Goal: Task Accomplishment & Management: Manage account settings

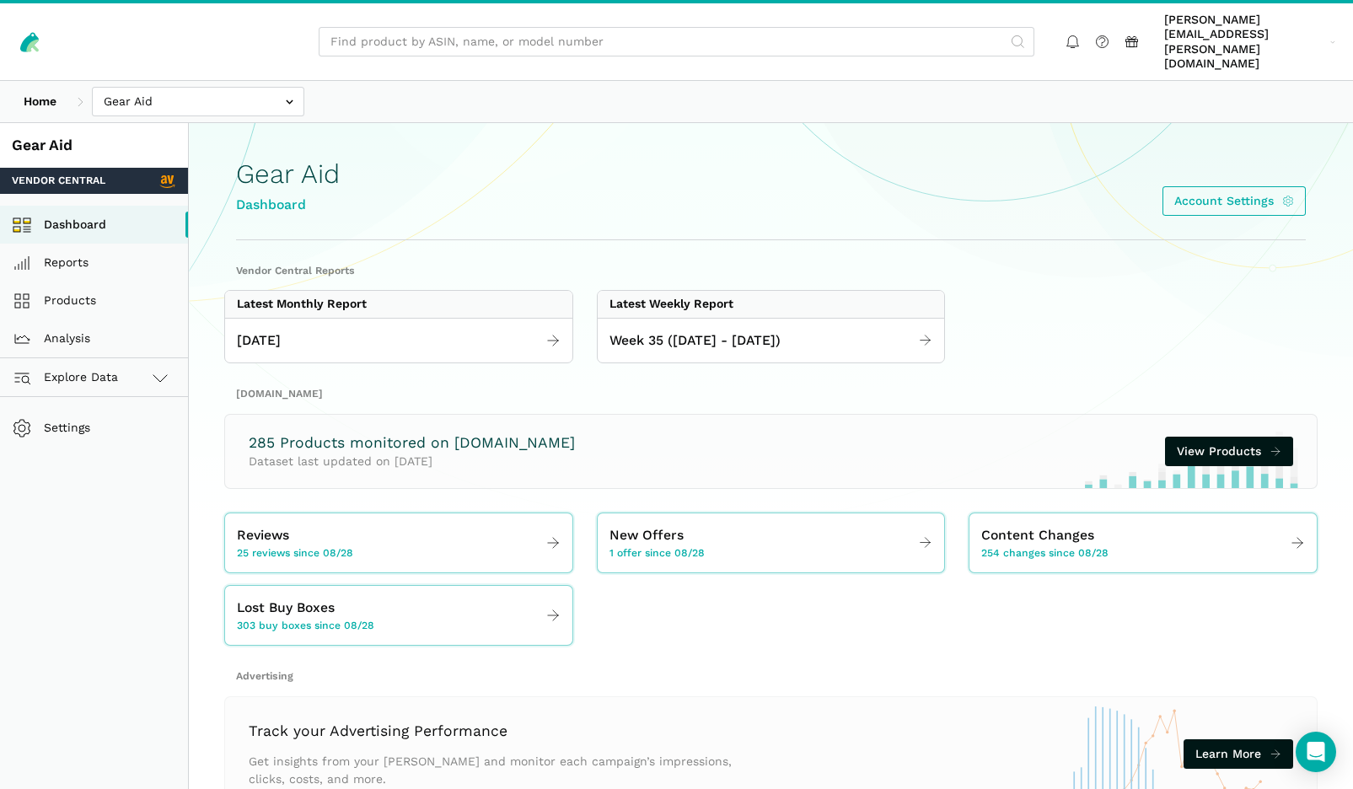
click at [561, 415] on div "285 Products monitored on Amazon.com Dataset last updated on 09/03/2025 View Pr…" at bounding box center [771, 452] width 1092 height 74
click at [366, 163] on div "Gear Aid Dashboard Account Settings" at bounding box center [771, 182] width 1070 height 116
click at [1218, 33] on span "[PERSON_NAME][EMAIL_ADDRESS][PERSON_NAME][DOMAIN_NAME]" at bounding box center [1244, 42] width 160 height 59
click at [1275, 125] on link "Team Settings" at bounding box center [1270, 141] width 142 height 32
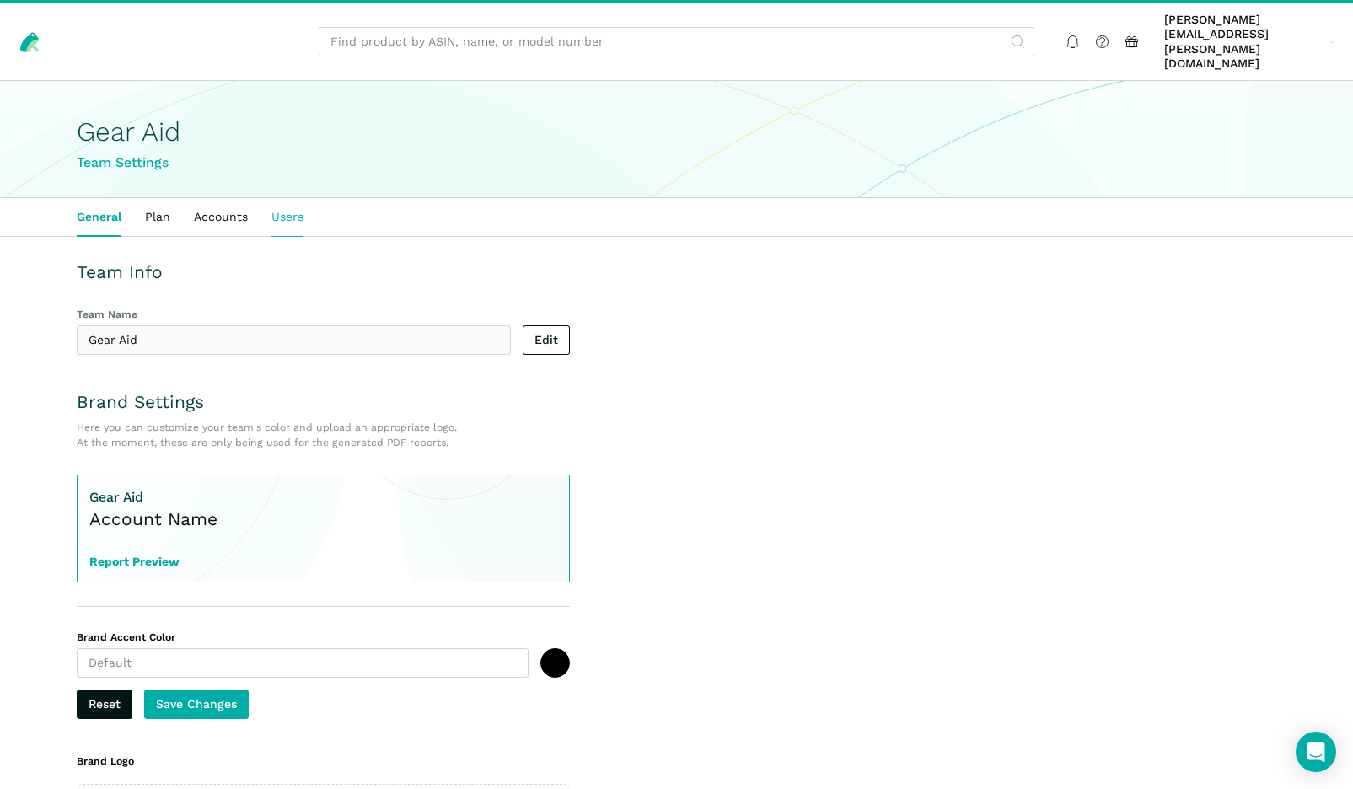
click at [290, 198] on link "Users" at bounding box center [288, 217] width 56 height 39
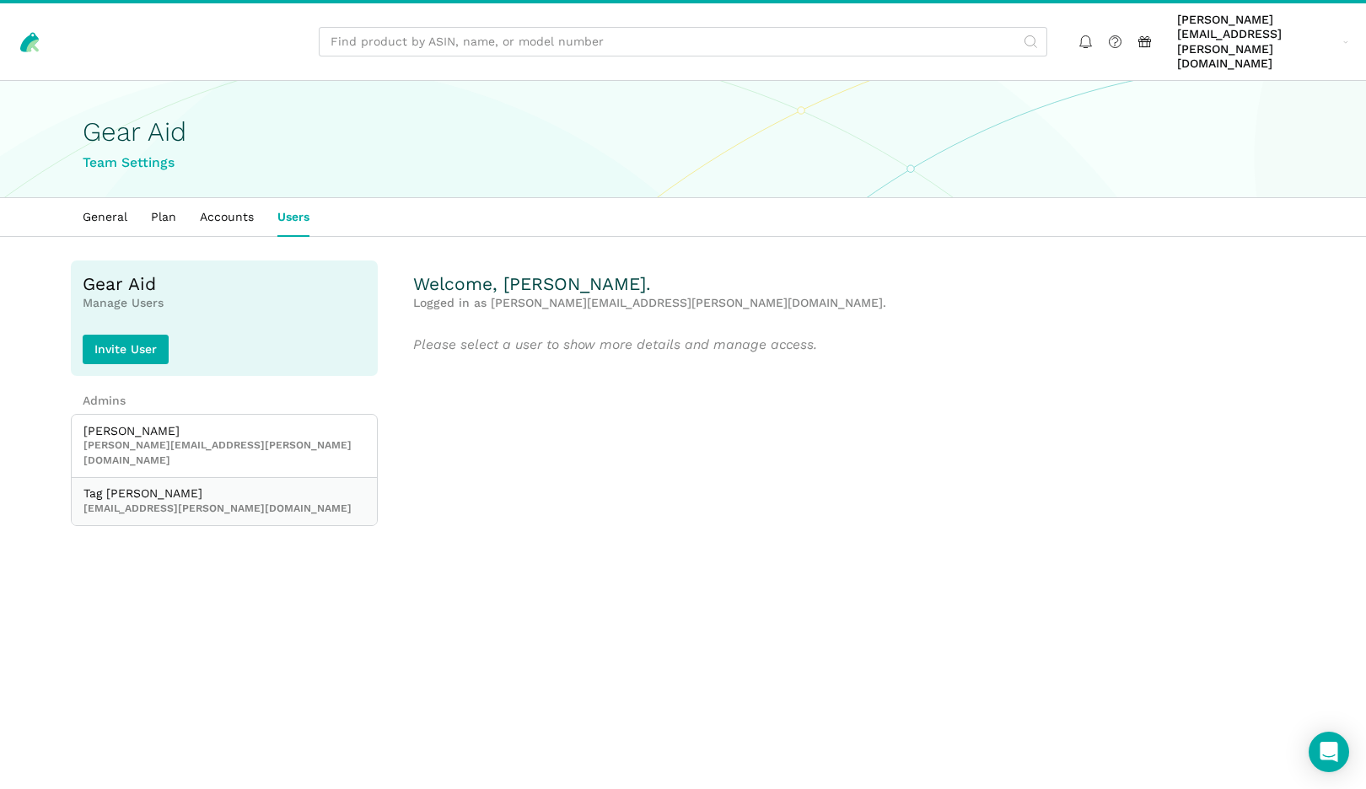
click at [140, 502] on span "[EMAIL_ADDRESS][PERSON_NAME][DOMAIN_NAME]" at bounding box center [224, 509] width 282 height 15
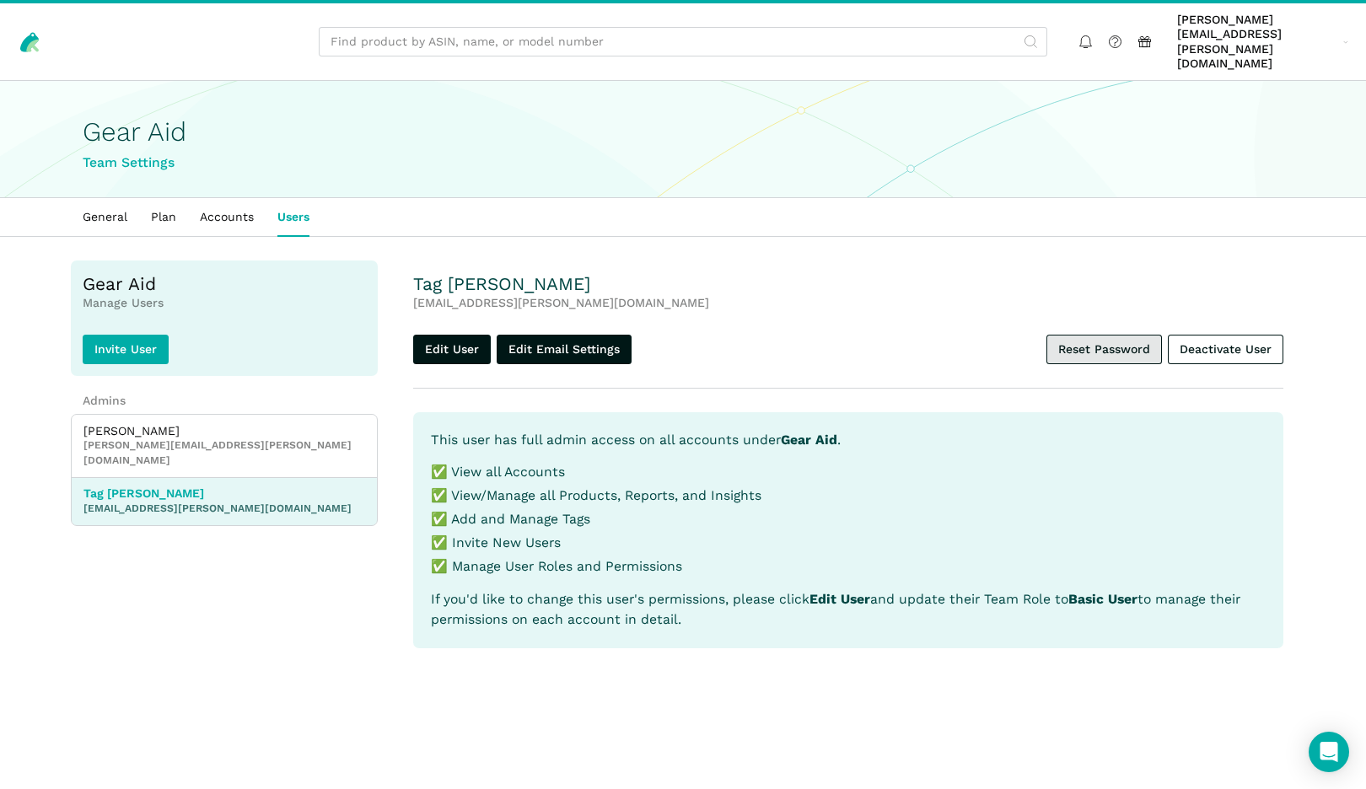
click at [1083, 335] on link "Reset Password" at bounding box center [1104, 350] width 116 height 30
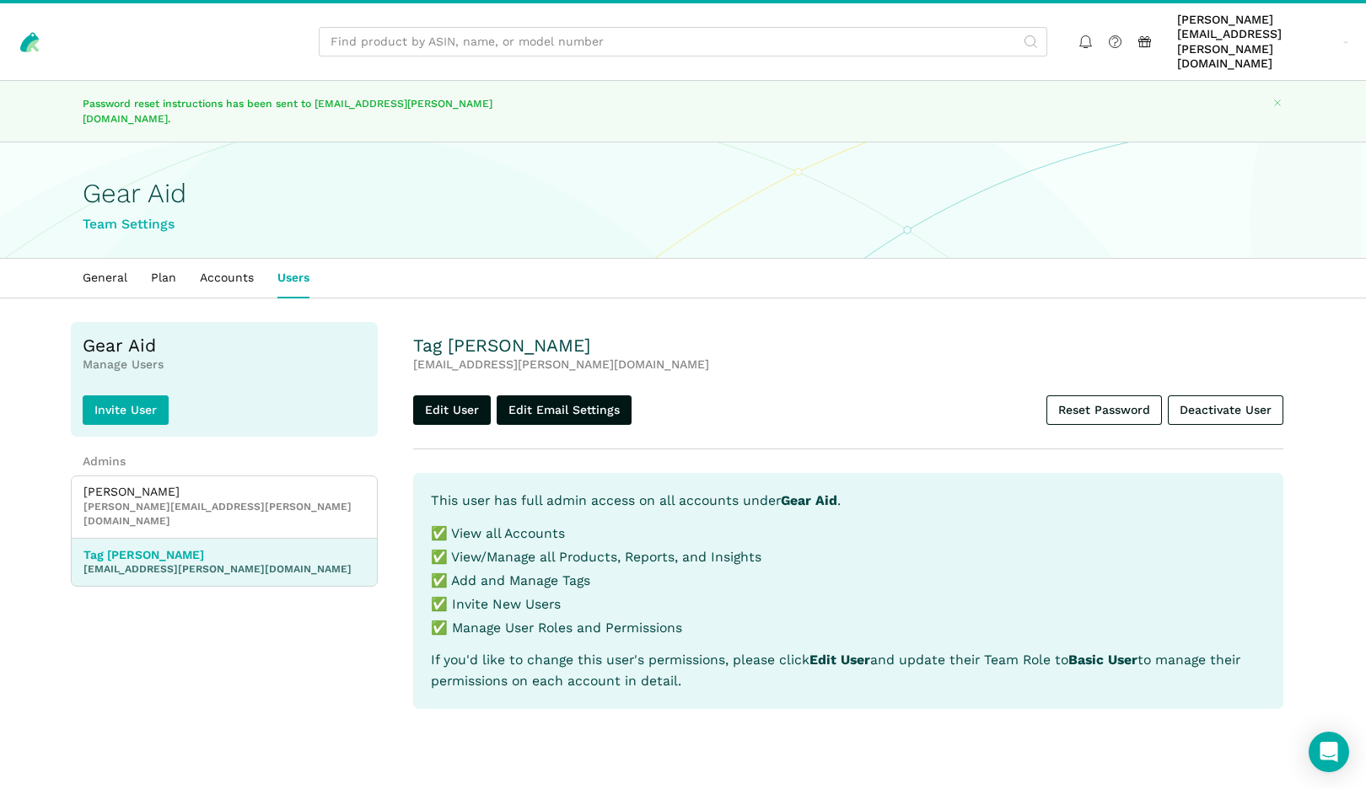
click at [632, 179] on div "Gear Aid Team Settings" at bounding box center [682, 207] width 1295 height 56
